Goal: Browse casually

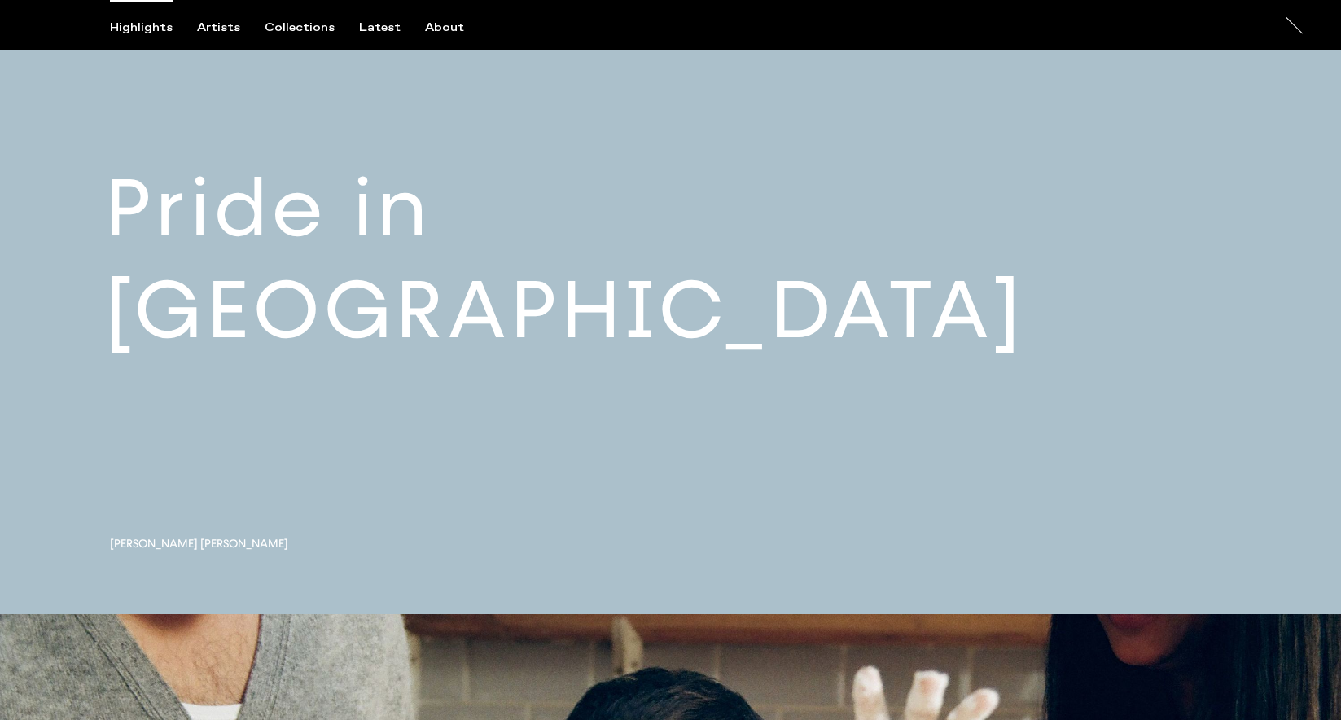
scroll to position [383, 0]
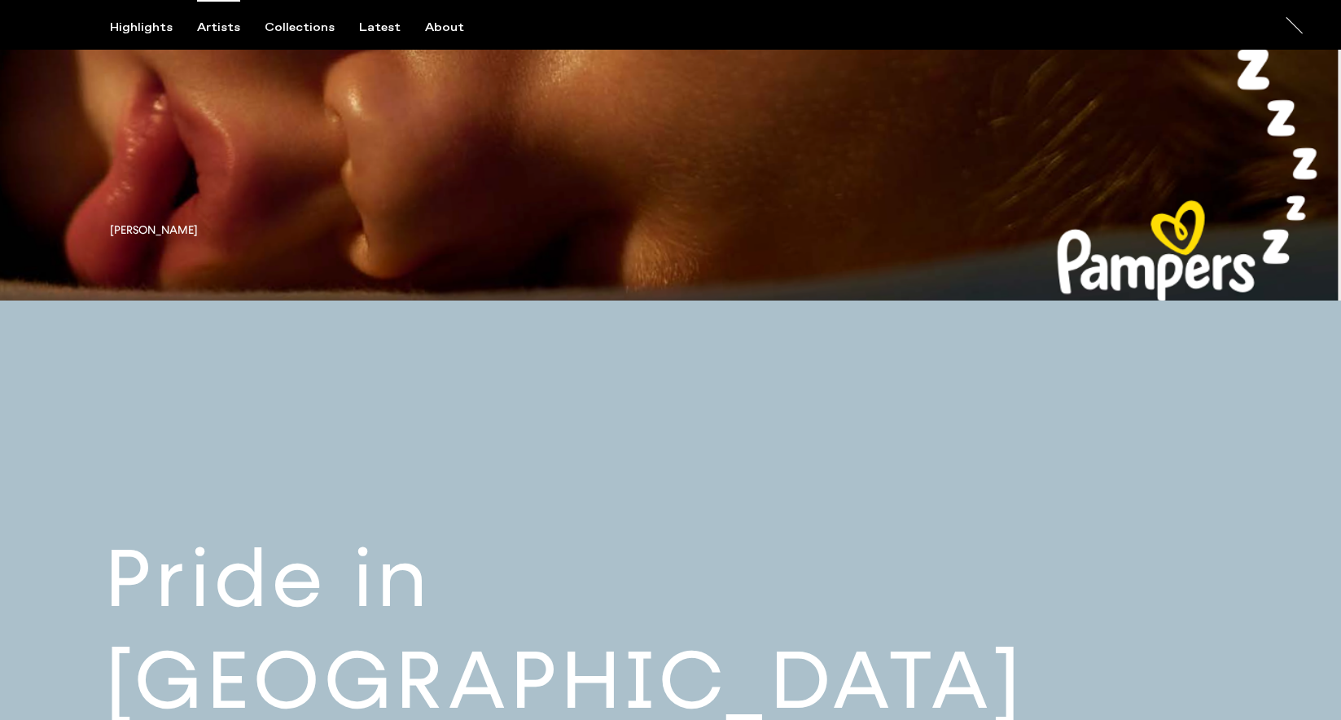
click at [221, 22] on div "Artists" at bounding box center [218, 27] width 43 height 15
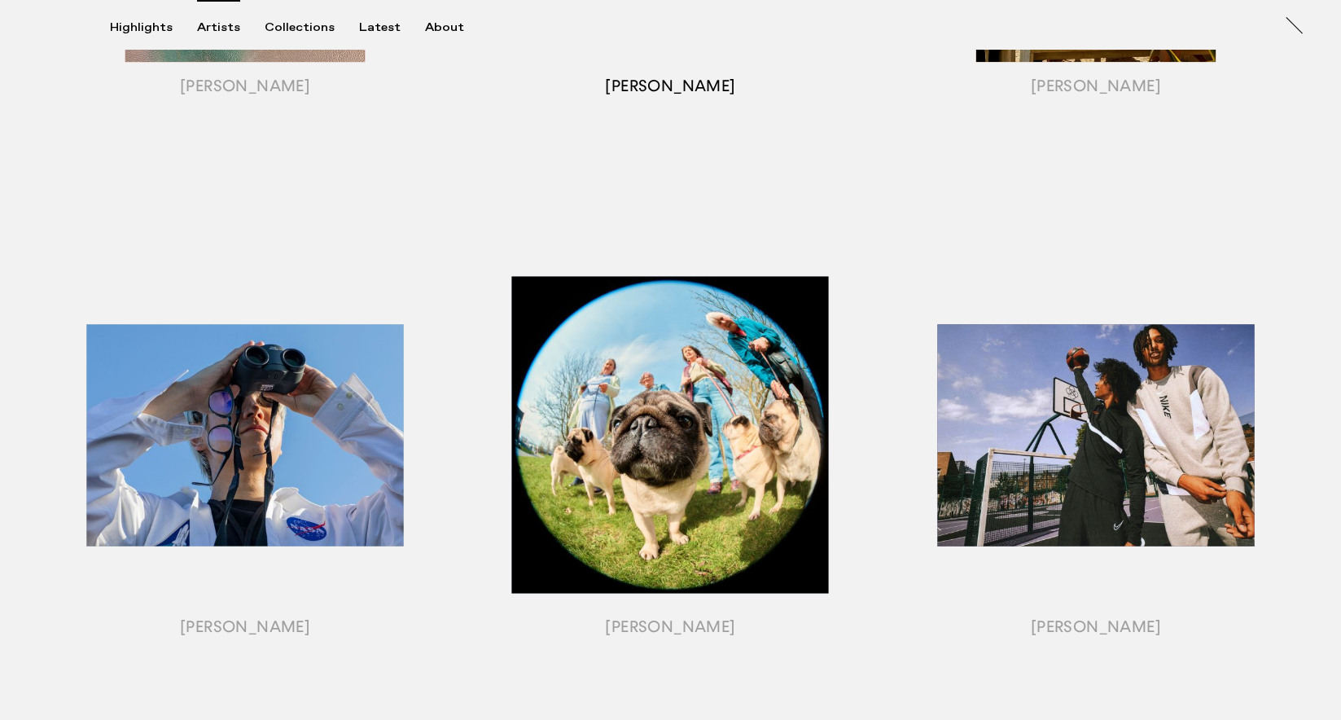
scroll to position [1831, 0]
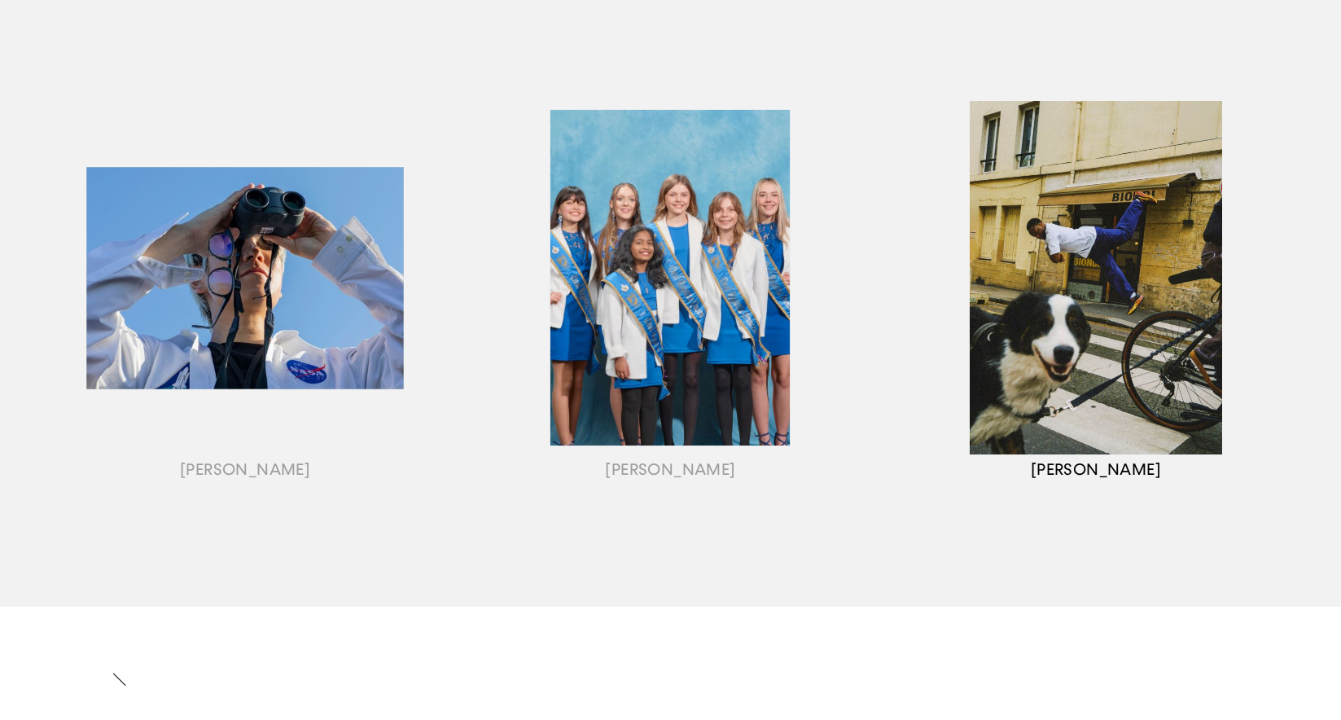
click at [1053, 295] on div "button" at bounding box center [1095, 298] width 425 height 508
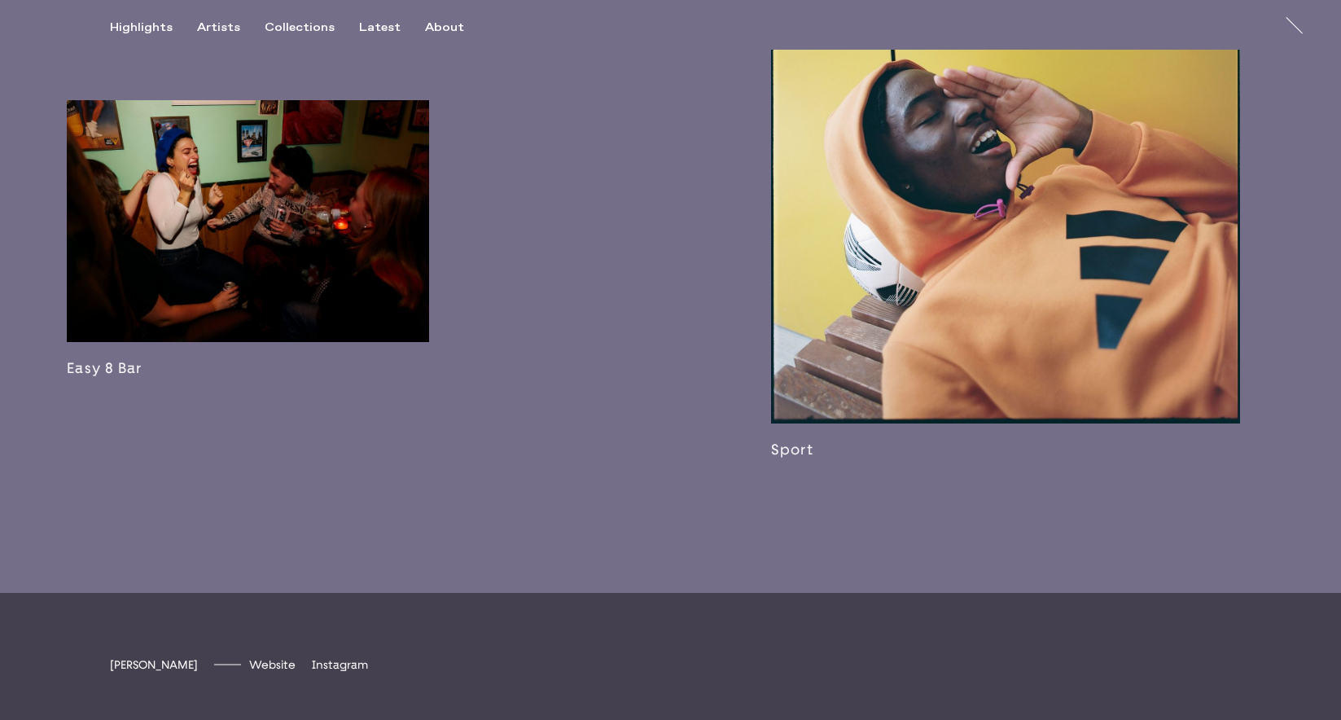
scroll to position [3368, 0]
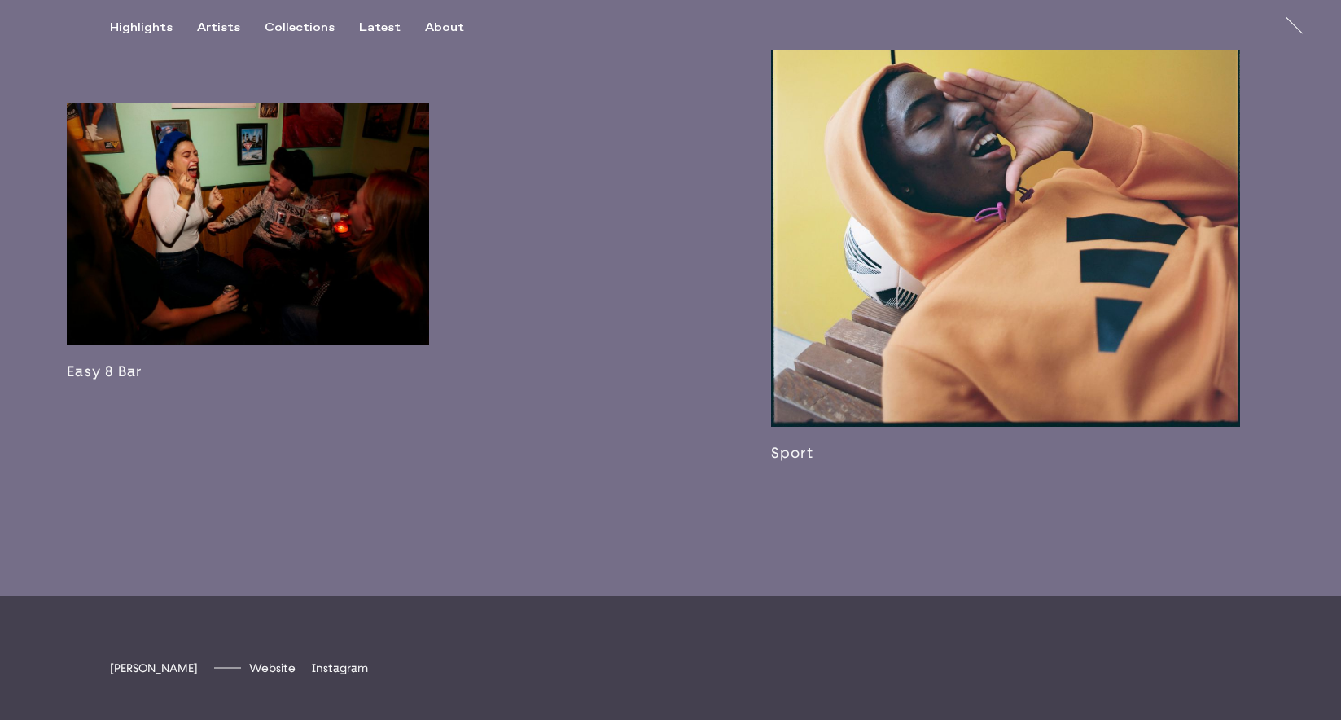
click at [994, 279] on link at bounding box center [1005, 154] width 469 height 615
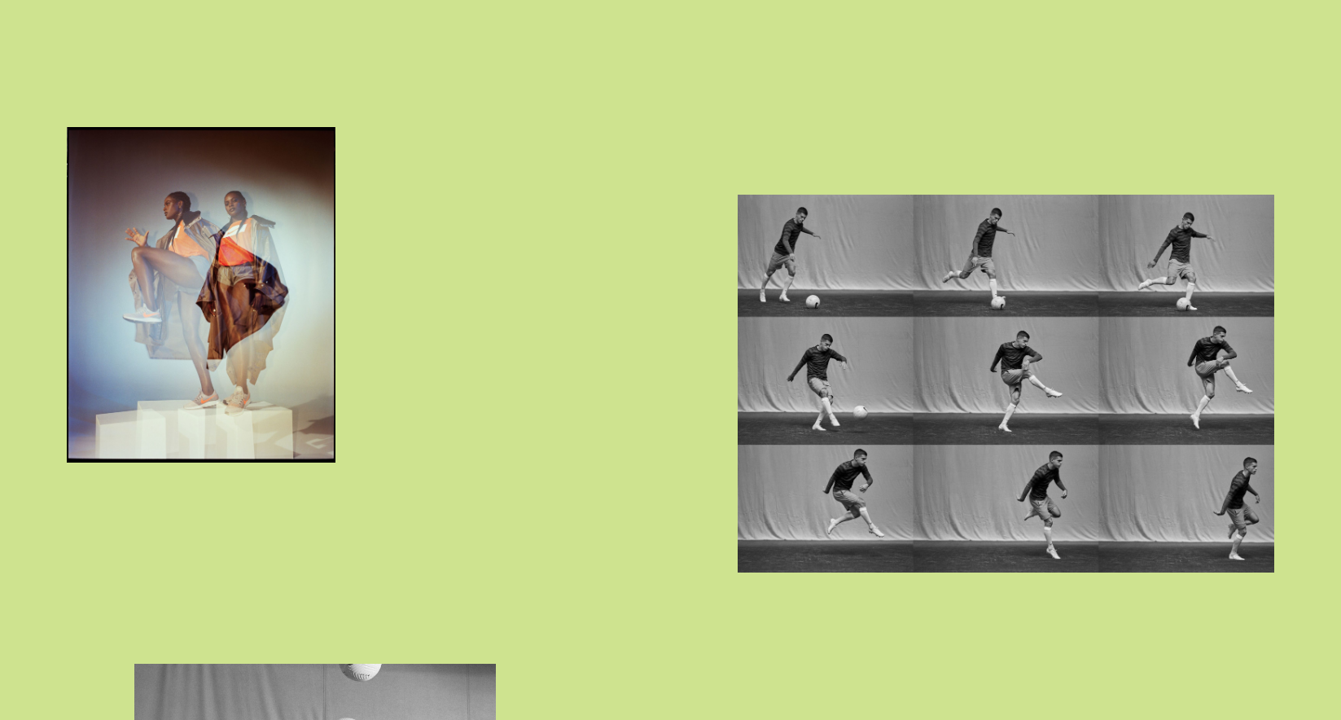
scroll to position [8129, 0]
